Goal: Information Seeking & Learning: Learn about a topic

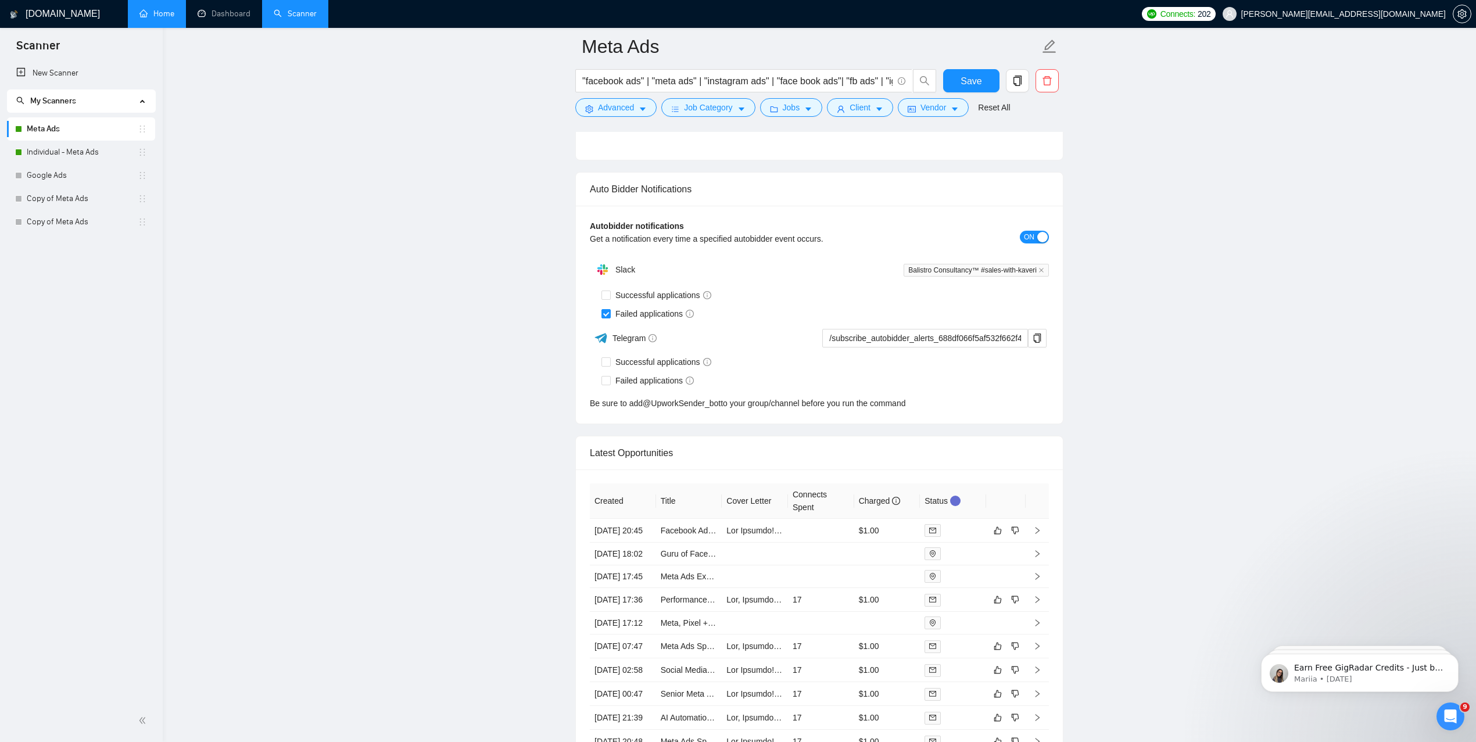
click at [157, 19] on link "Home" at bounding box center [156, 14] width 35 height 10
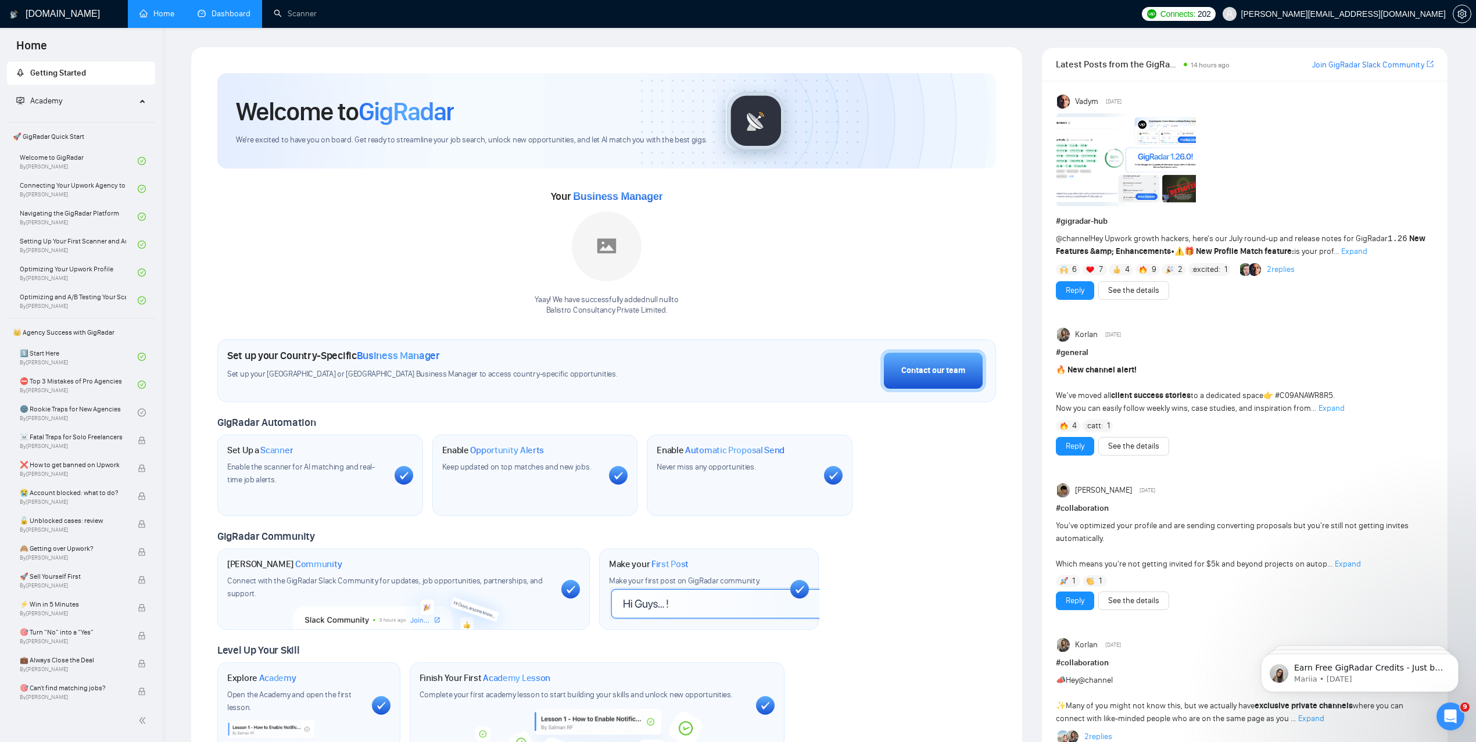
click at [224, 16] on link "Dashboard" at bounding box center [224, 14] width 53 height 10
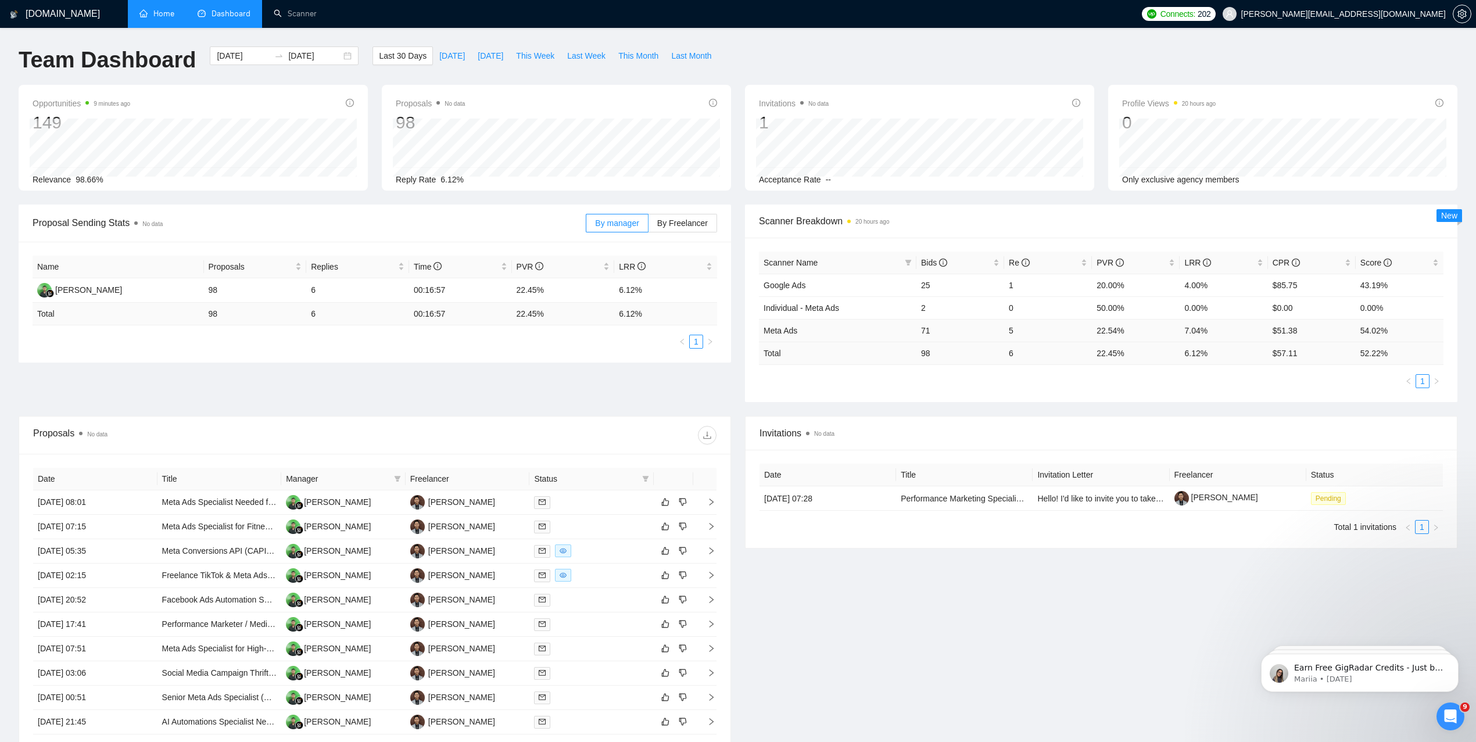
click at [789, 338] on td "Meta Ads" at bounding box center [837, 330] width 157 height 23
click at [789, 318] on td "Individual - Meta Ads" at bounding box center [837, 307] width 157 height 23
click at [793, 307] on link "Individual - Meta Ads" at bounding box center [801, 307] width 76 height 9
click at [957, 498] on link "Performance Marketing Specialist for Lead Generation" at bounding box center [998, 498] width 196 height 9
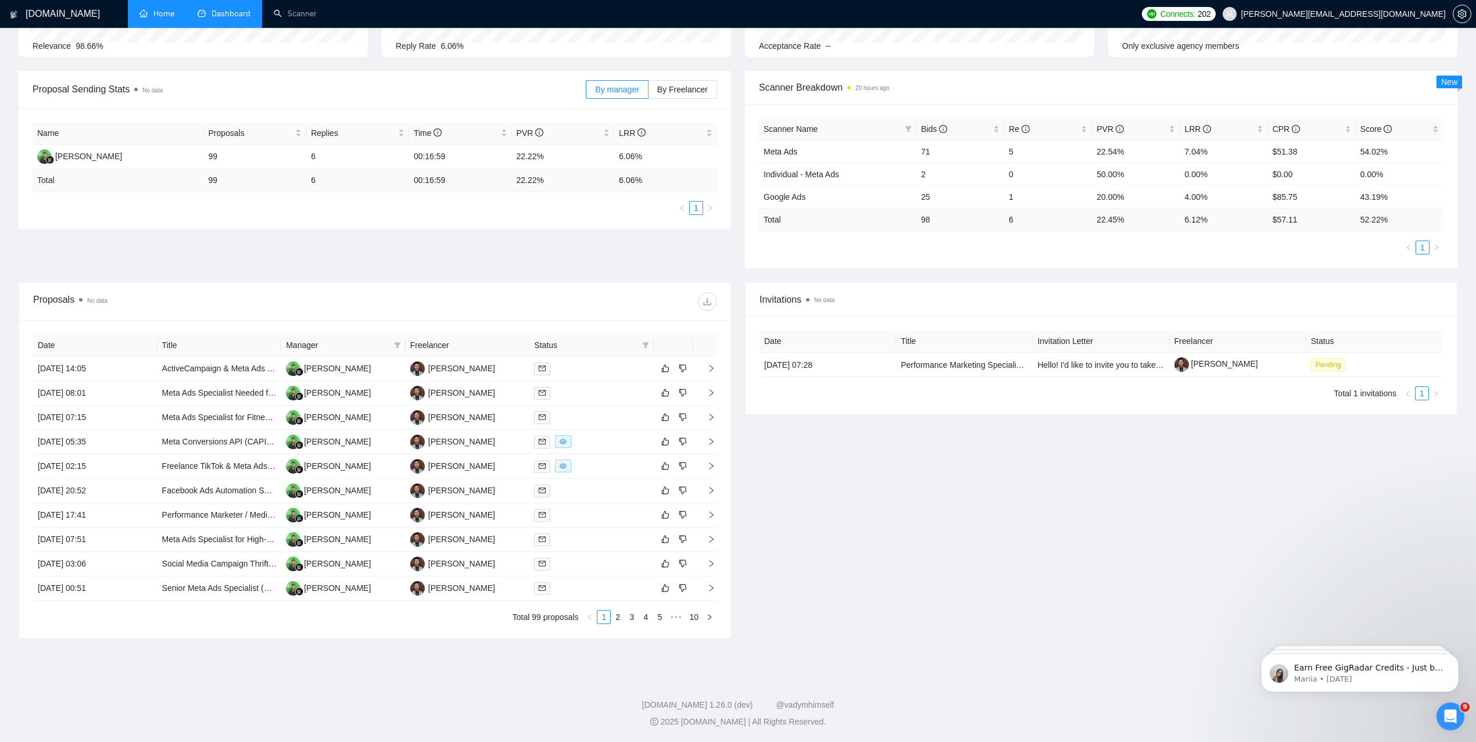
scroll to position [137, 0]
click at [199, 461] on link "Freelance TikTok & Meta Ads Manager (≈ 20 hrs/week) — NO AGENCIES" at bounding box center [295, 465] width 267 height 9
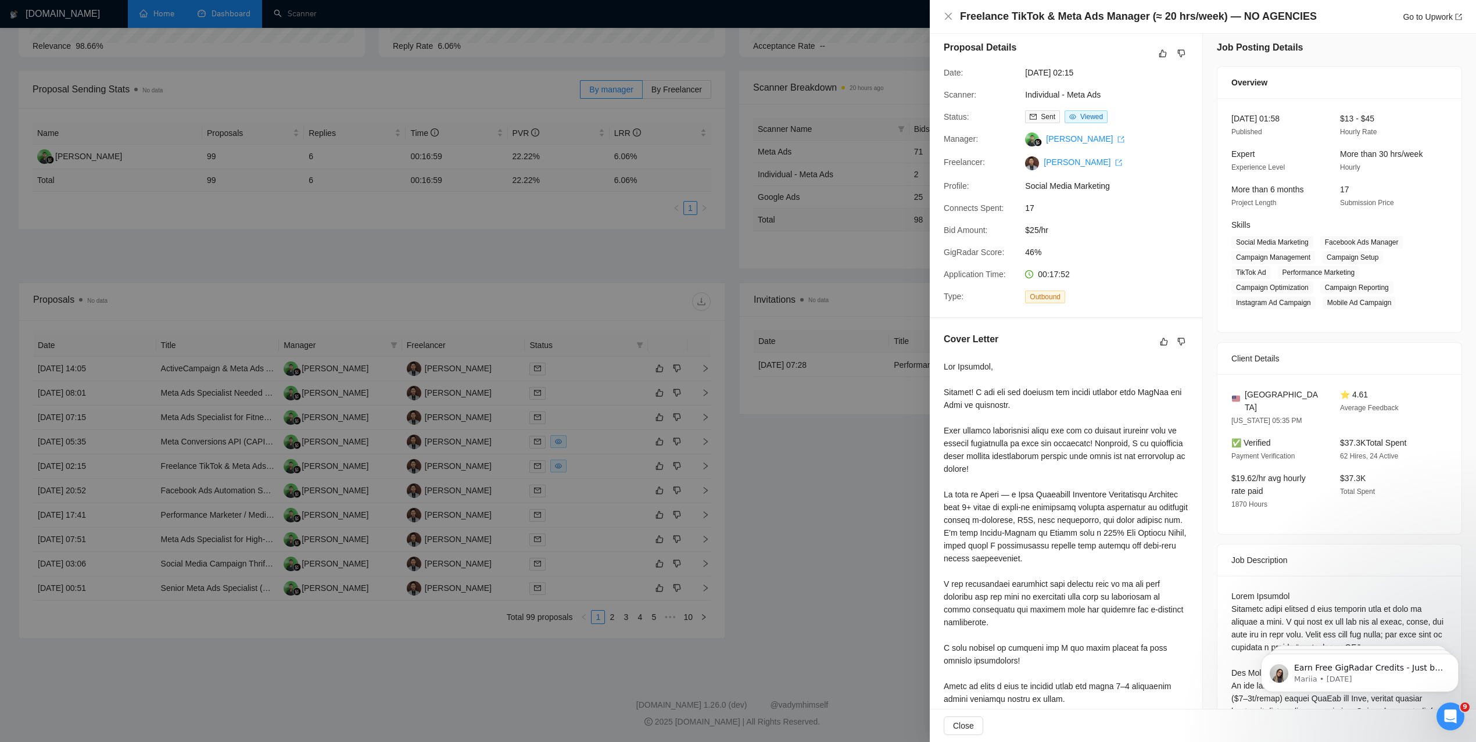
scroll to position [0, 0]
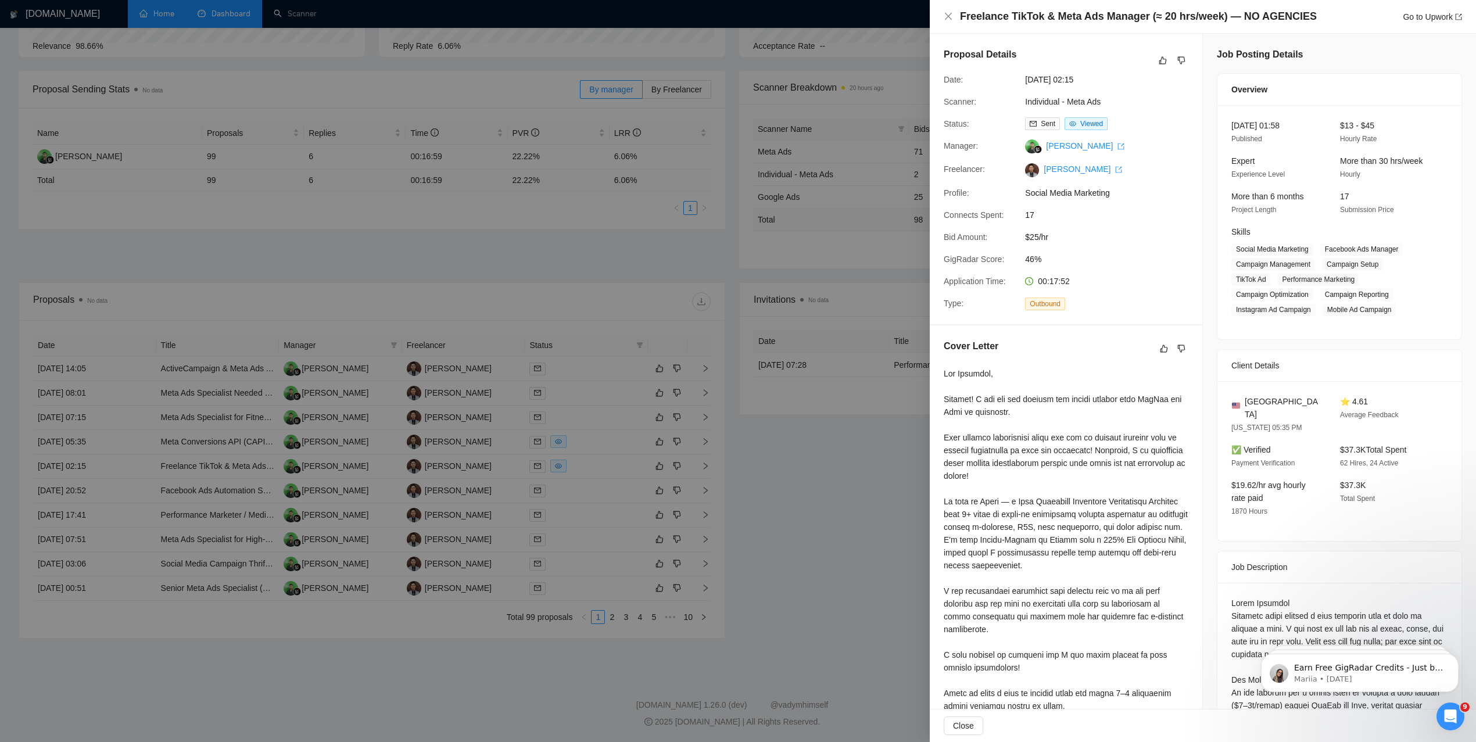
click at [875, 436] on div at bounding box center [738, 371] width 1476 height 742
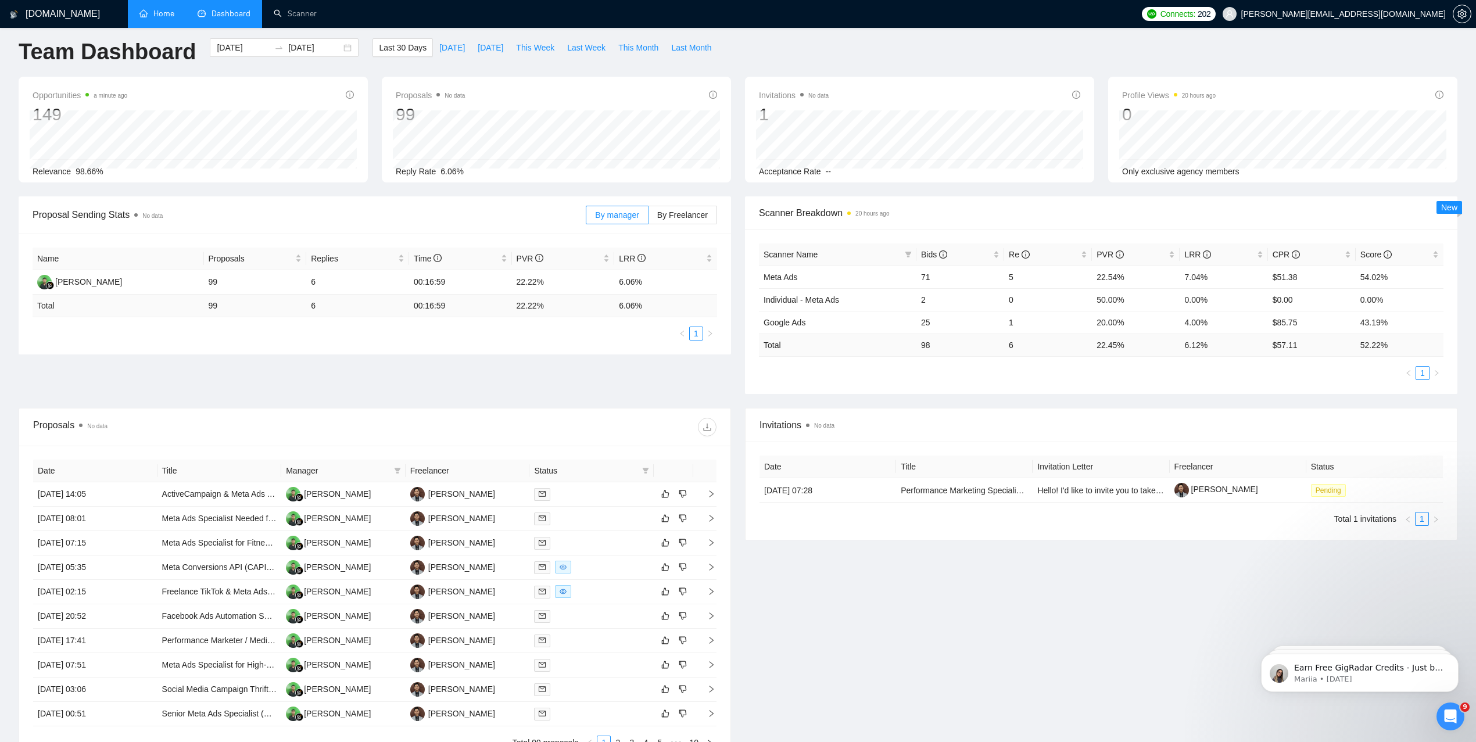
scroll to position [8, 0]
